Goal: Information Seeking & Learning: Learn about a topic

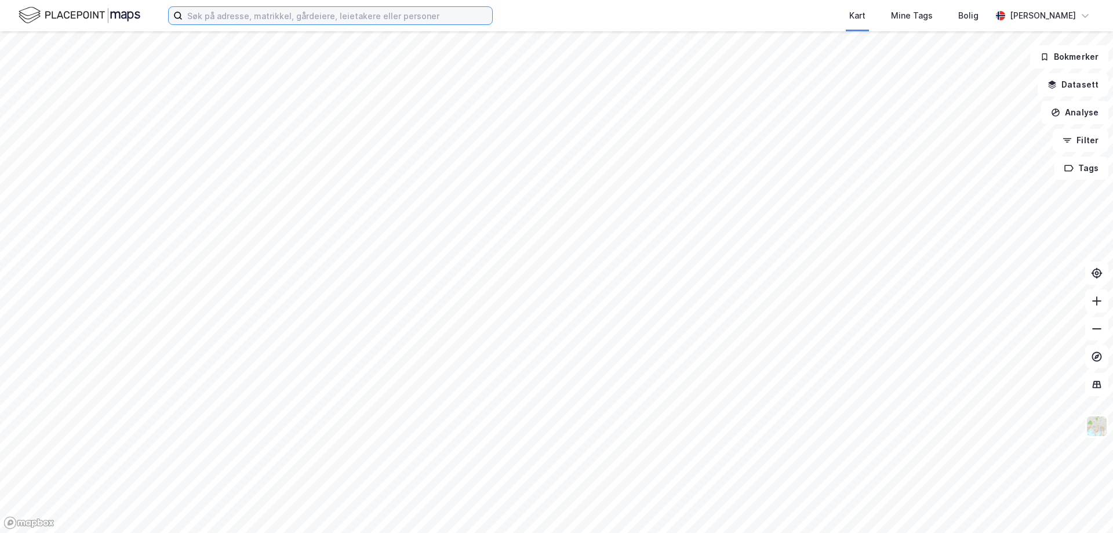
click at [406, 21] on input at bounding box center [338, 15] width 310 height 17
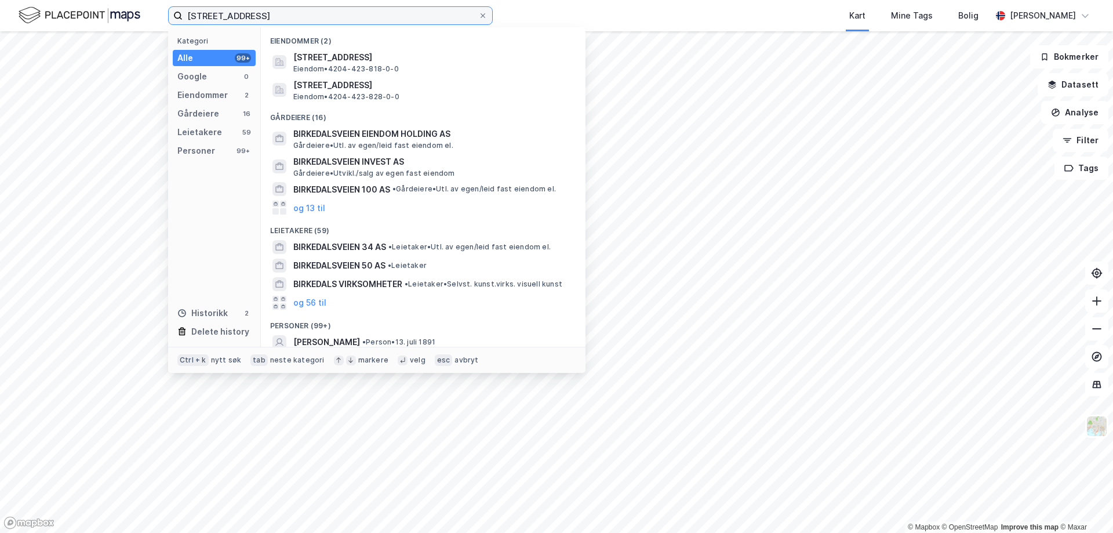
type input "[STREET_ADDRESS]"
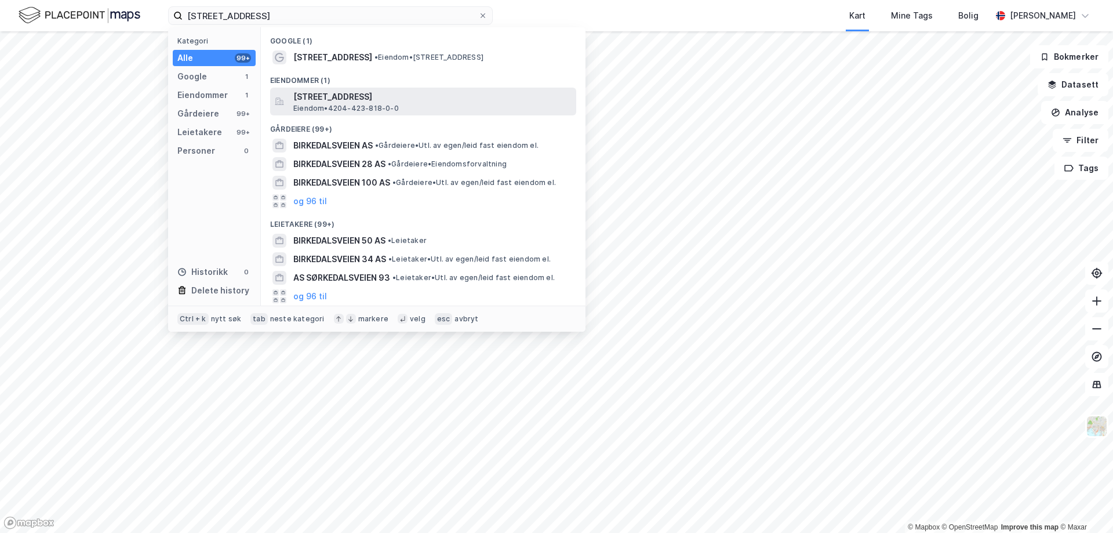
click at [364, 95] on span "[STREET_ADDRESS]" at bounding box center [432, 97] width 278 height 14
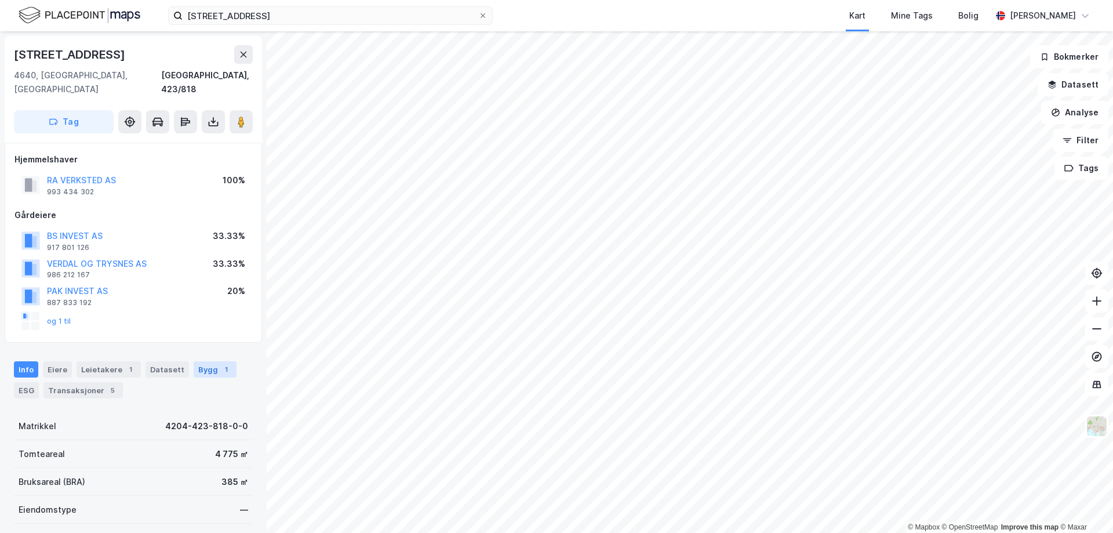
click at [196, 361] on div "Bygg 1" at bounding box center [215, 369] width 43 height 16
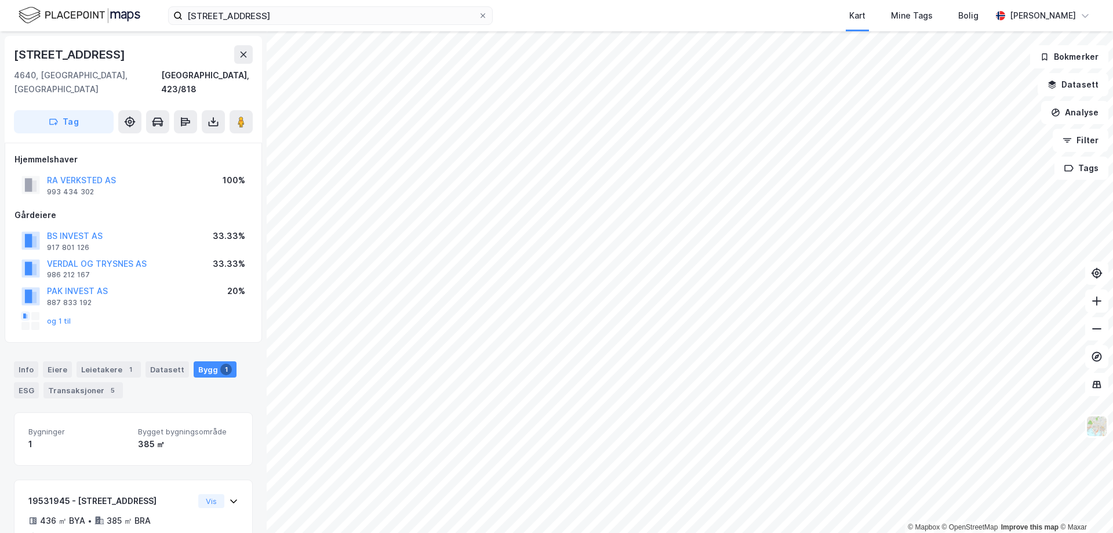
scroll to position [62, 0]
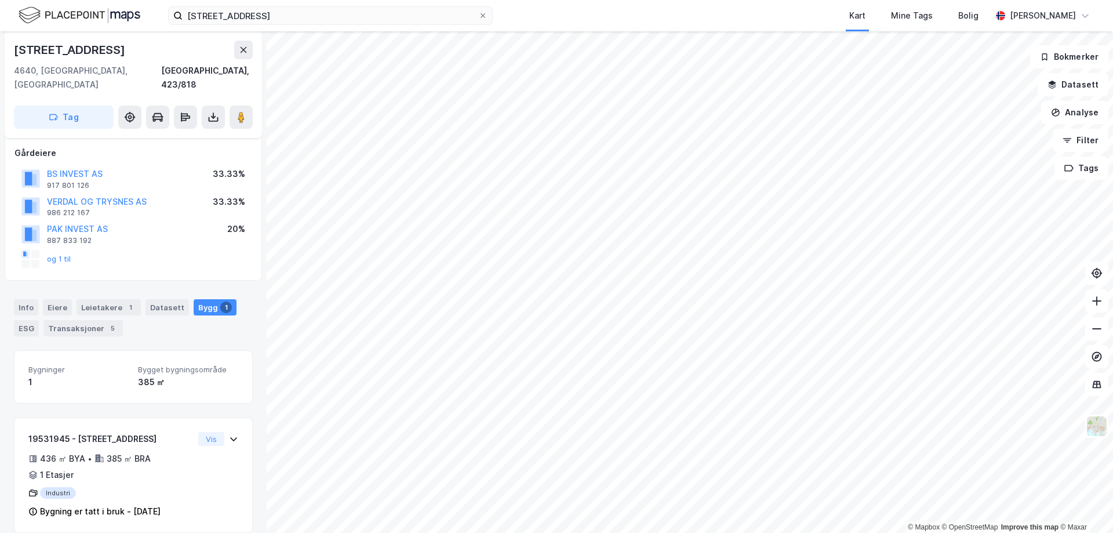
click at [97, 304] on div "Info [PERSON_NAME] 1 Datasett Bygg 1 ESG Transaksjoner 5" at bounding box center [133, 317] width 239 height 37
click at [96, 320] on div "Transaksjoner 5" at bounding box center [82, 328] width 79 height 16
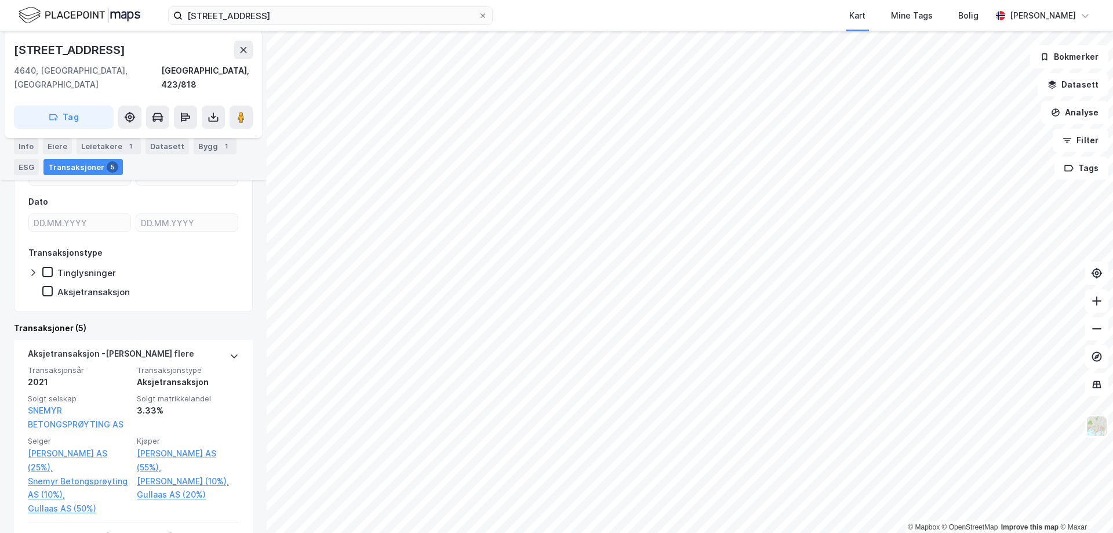
scroll to position [373, 0]
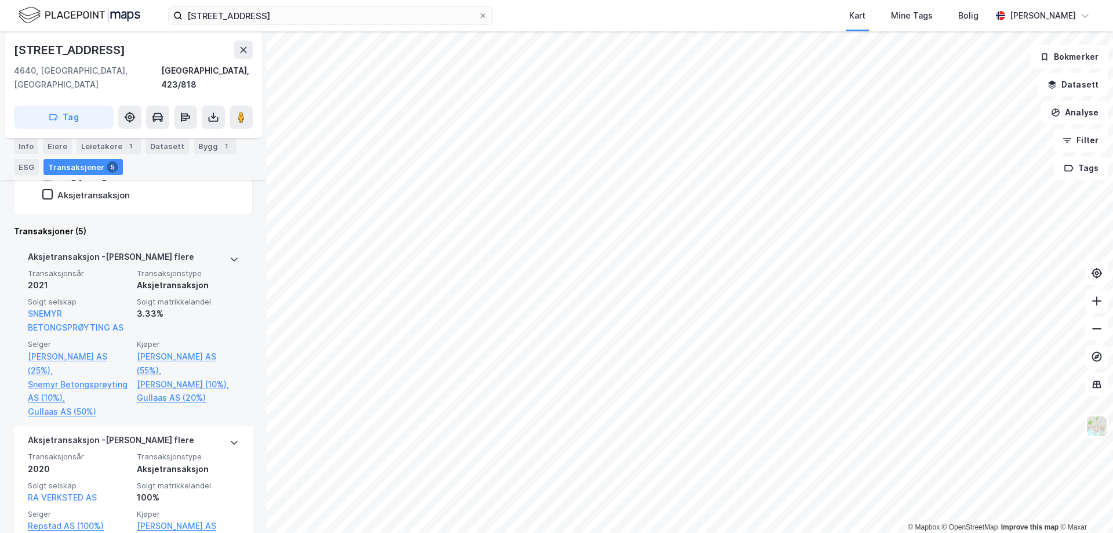
click at [230, 255] on icon at bounding box center [234, 259] width 9 height 9
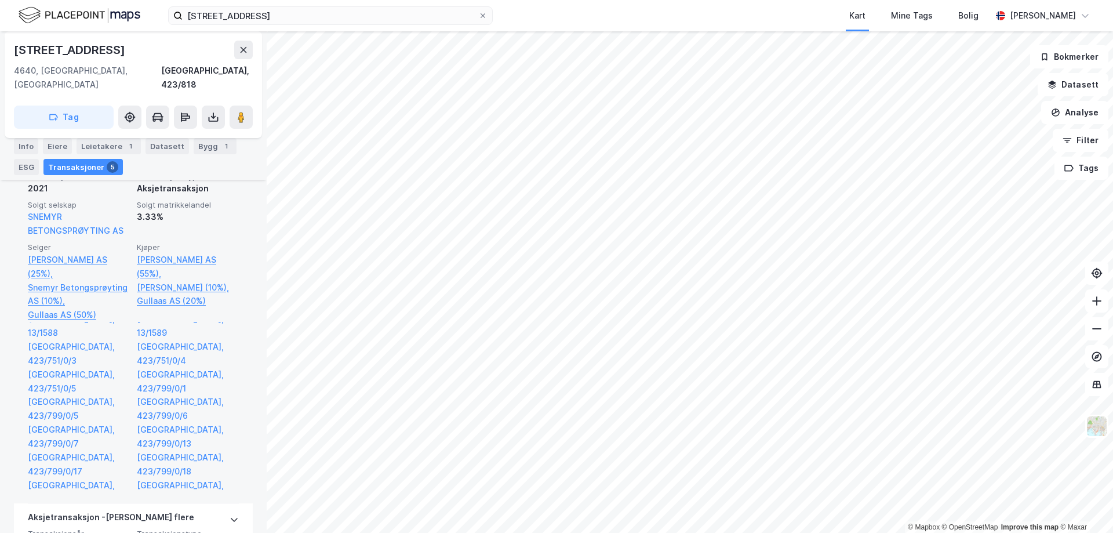
scroll to position [276, 0]
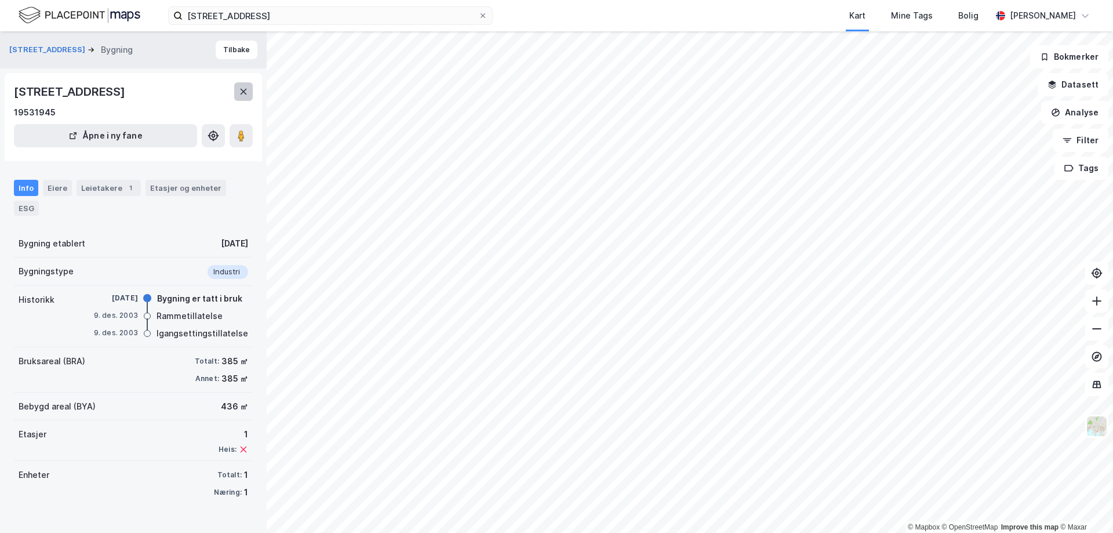
click at [246, 91] on icon at bounding box center [243, 91] width 9 height 9
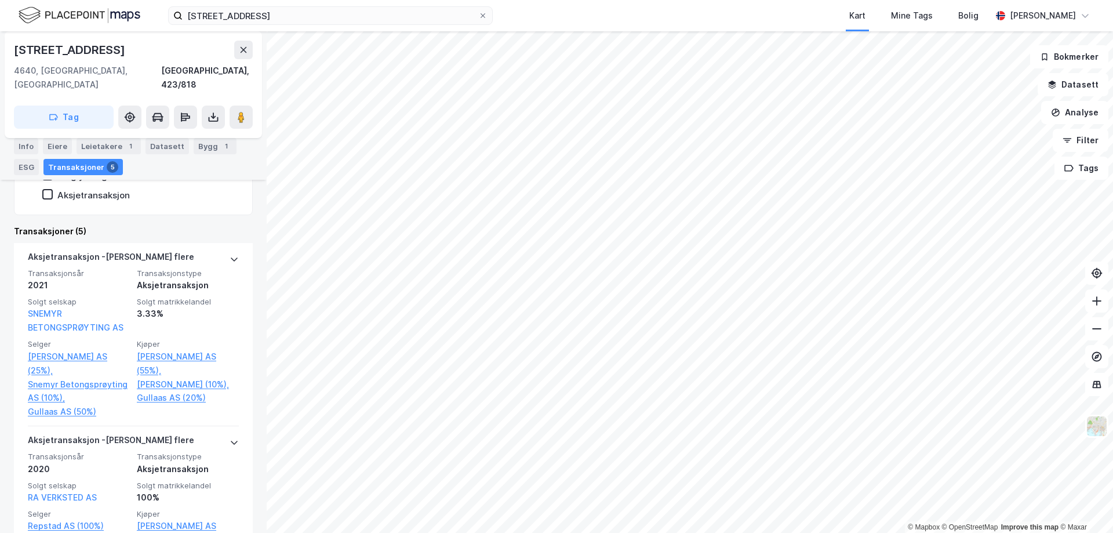
scroll to position [276, 0]
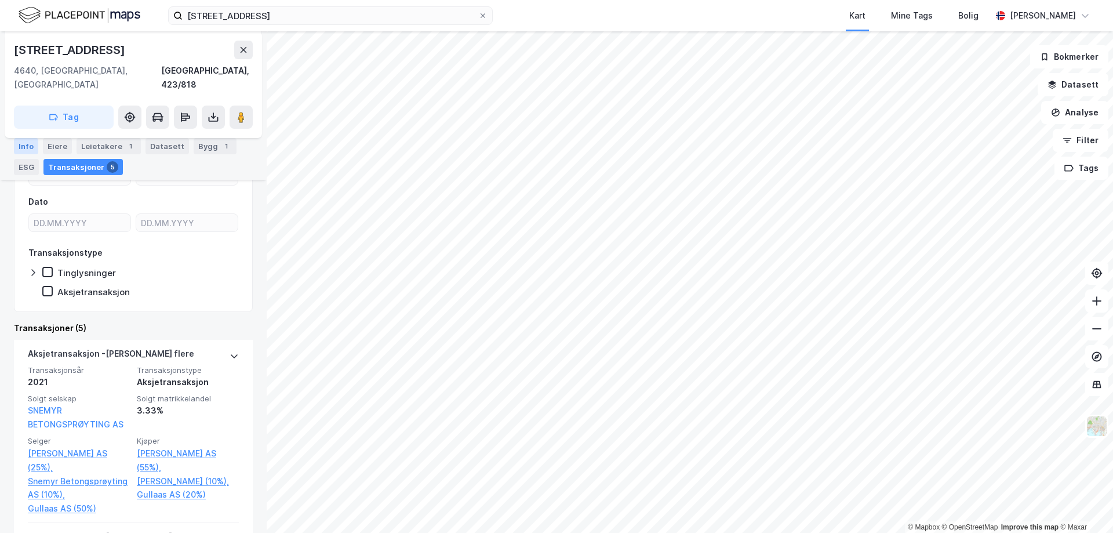
click at [27, 143] on div "Info" at bounding box center [26, 146] width 24 height 16
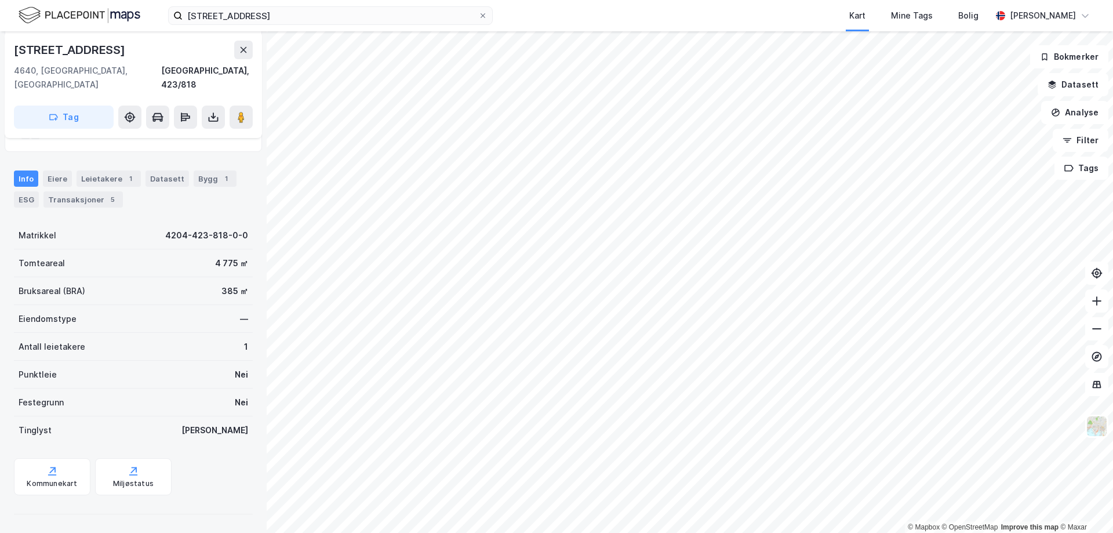
scroll to position [177, 0]
